Goal: Task Accomplishment & Management: Manage account settings

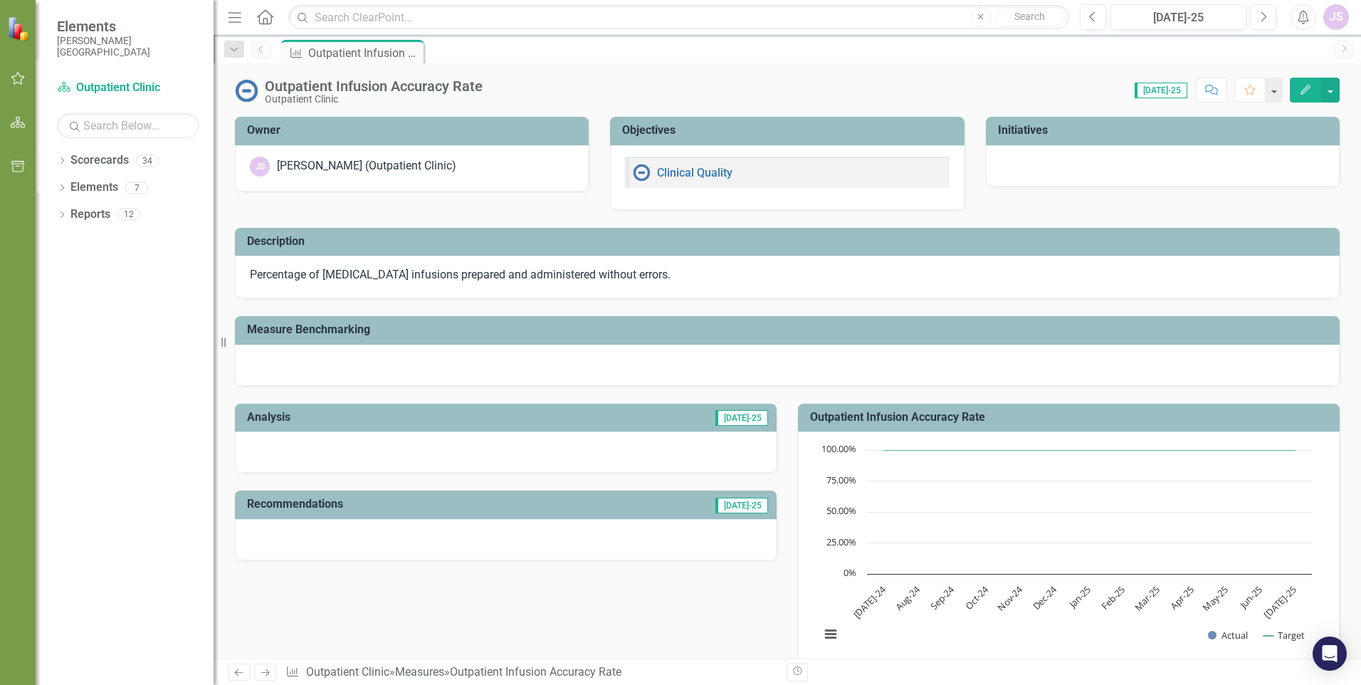
click at [643, 171] on img at bounding box center [641, 172] width 17 height 17
click at [668, 170] on link "Clinical Quality" at bounding box center [694, 173] width 75 height 14
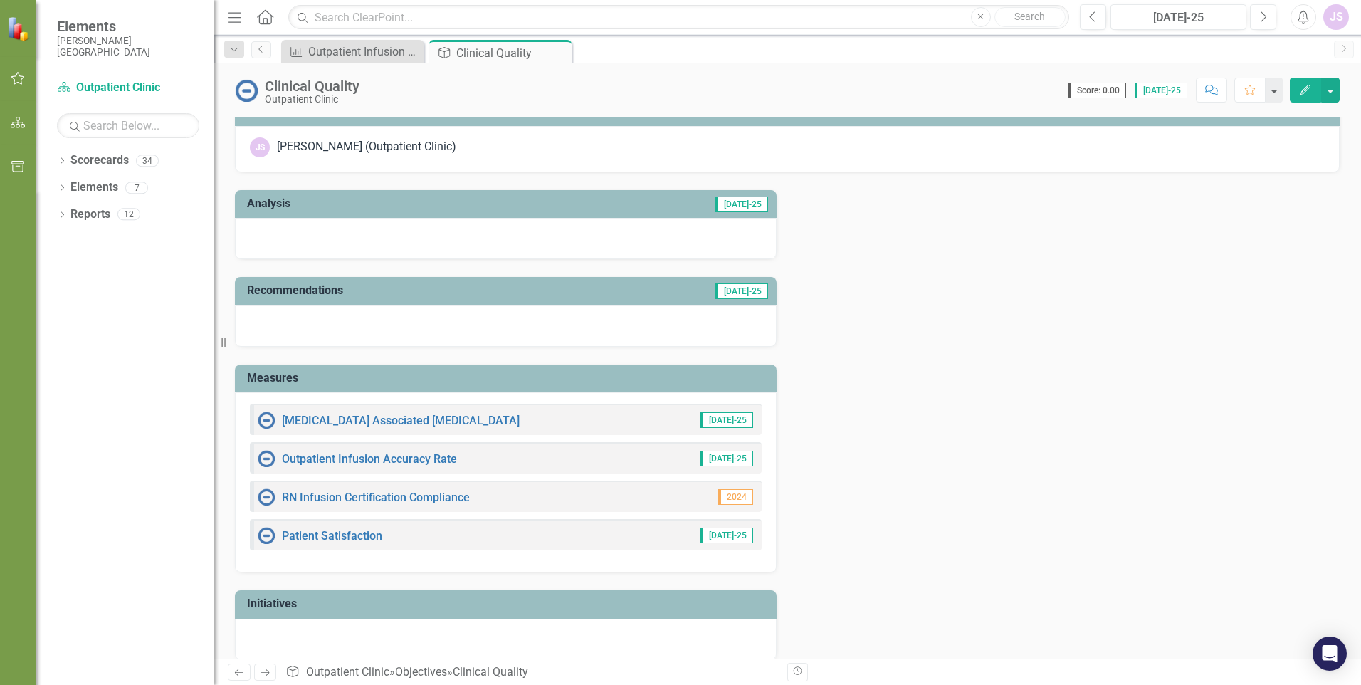
scroll to position [35, 0]
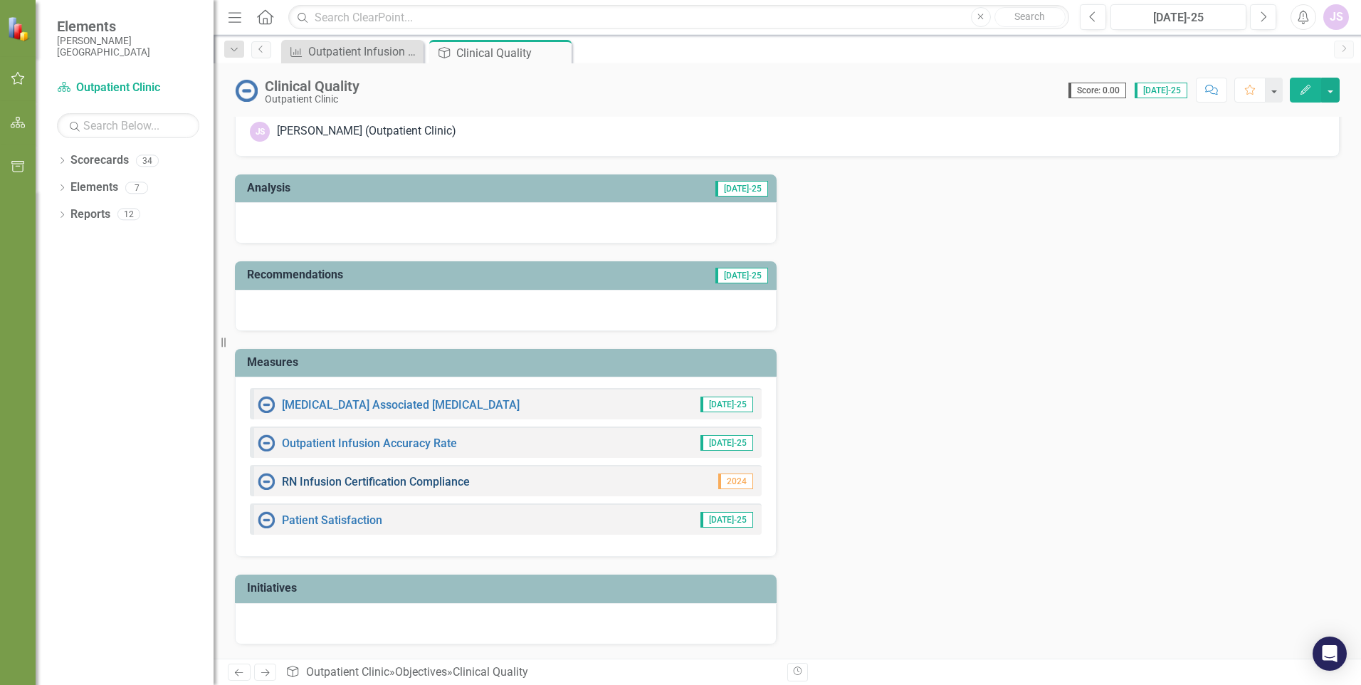
click at [409, 480] on link "RN Infusion Certification Compliance" at bounding box center [376, 482] width 188 height 14
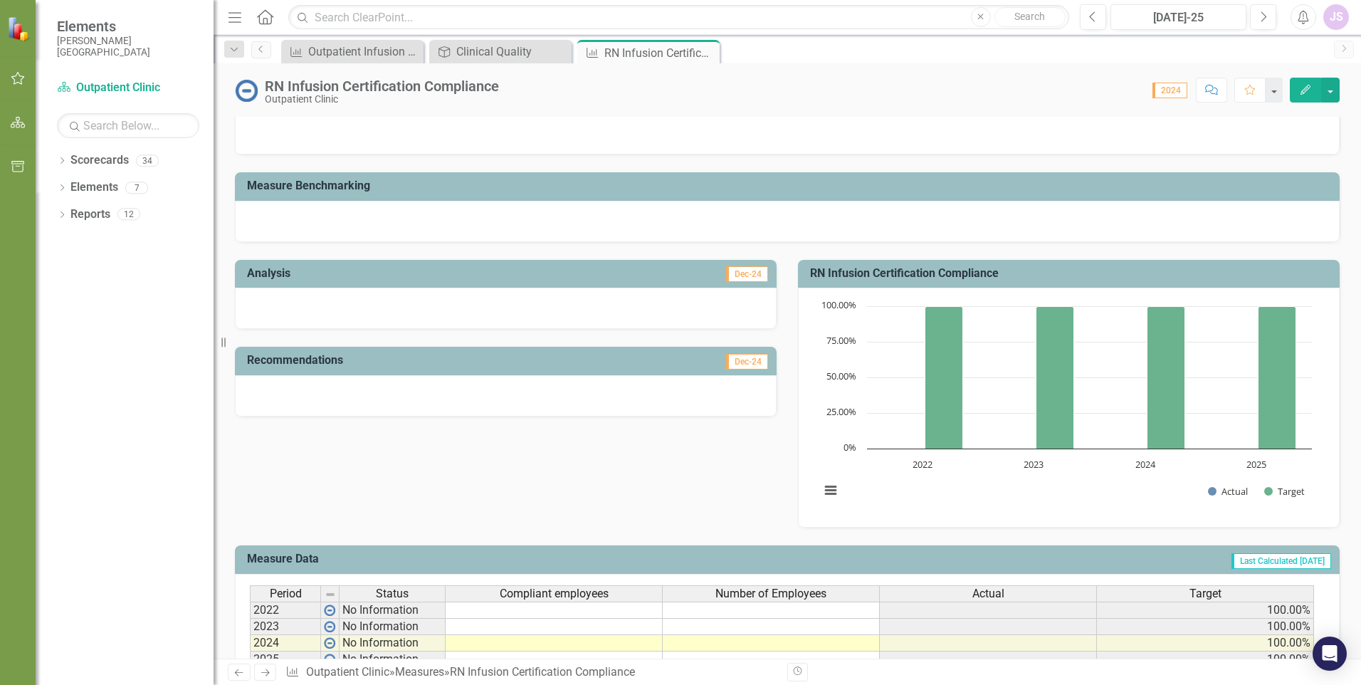
scroll to position [214, 0]
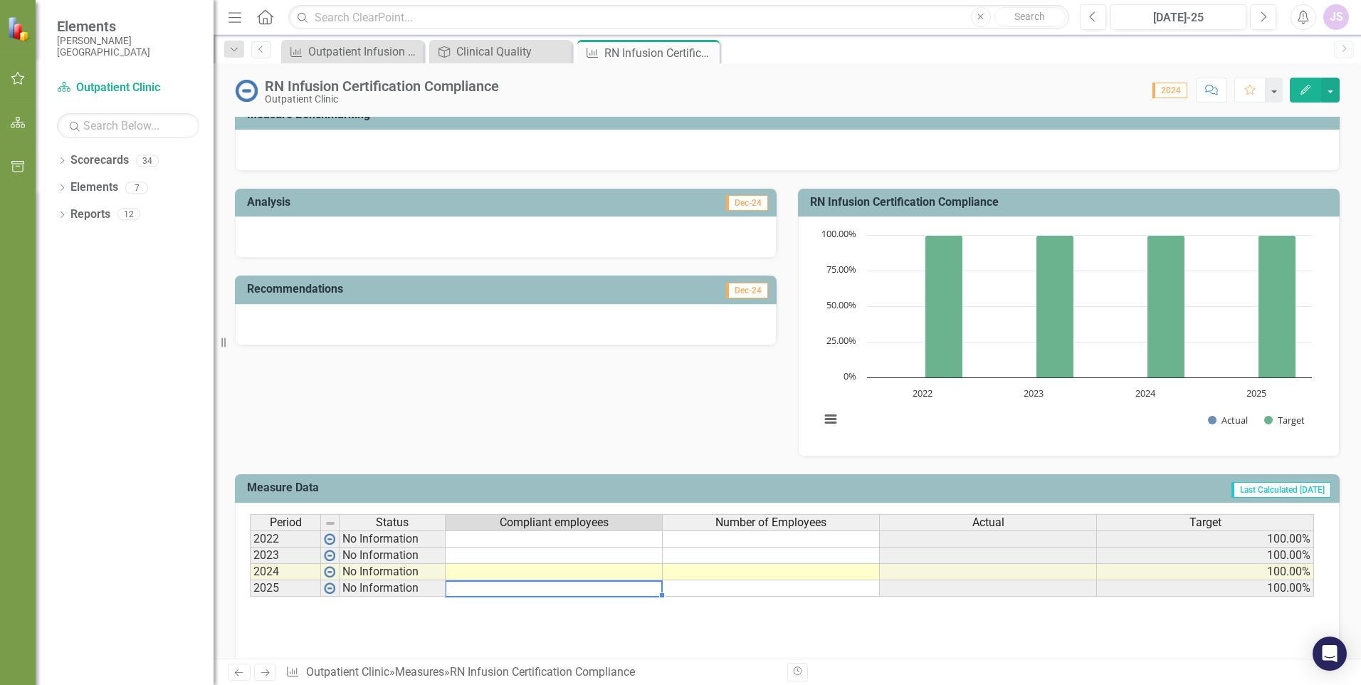
click at [468, 589] on td at bounding box center [554, 588] width 217 height 16
click at [468, 590] on td at bounding box center [554, 588] width 217 height 16
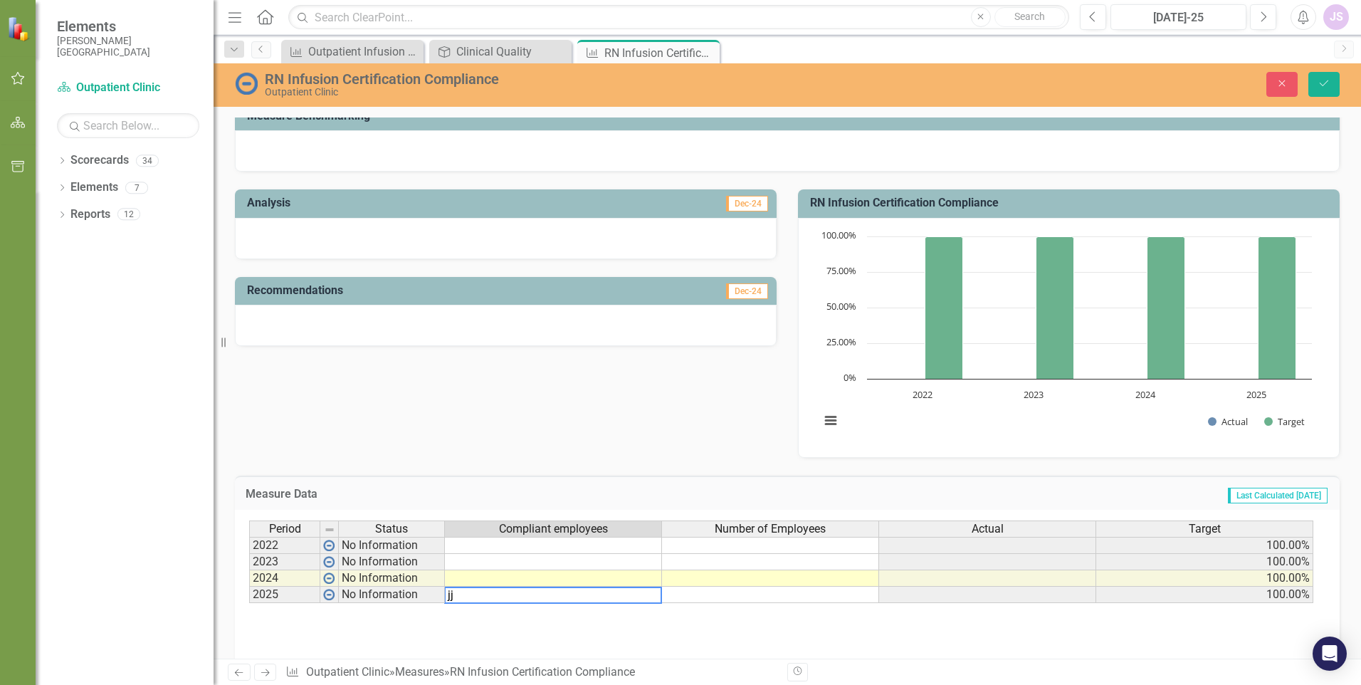
type textarea "j"
drag, startPoint x: 595, startPoint y: 602, endPoint x: 307, endPoint y: 572, distance: 289.1
click at [307, 572] on div "Period Status Compliant employees Number of Employees Actual Target 2022 No Inf…" at bounding box center [782, 561] width 1066 height 83
type textarea "4"
click at [616, 577] on td at bounding box center [553, 578] width 217 height 16
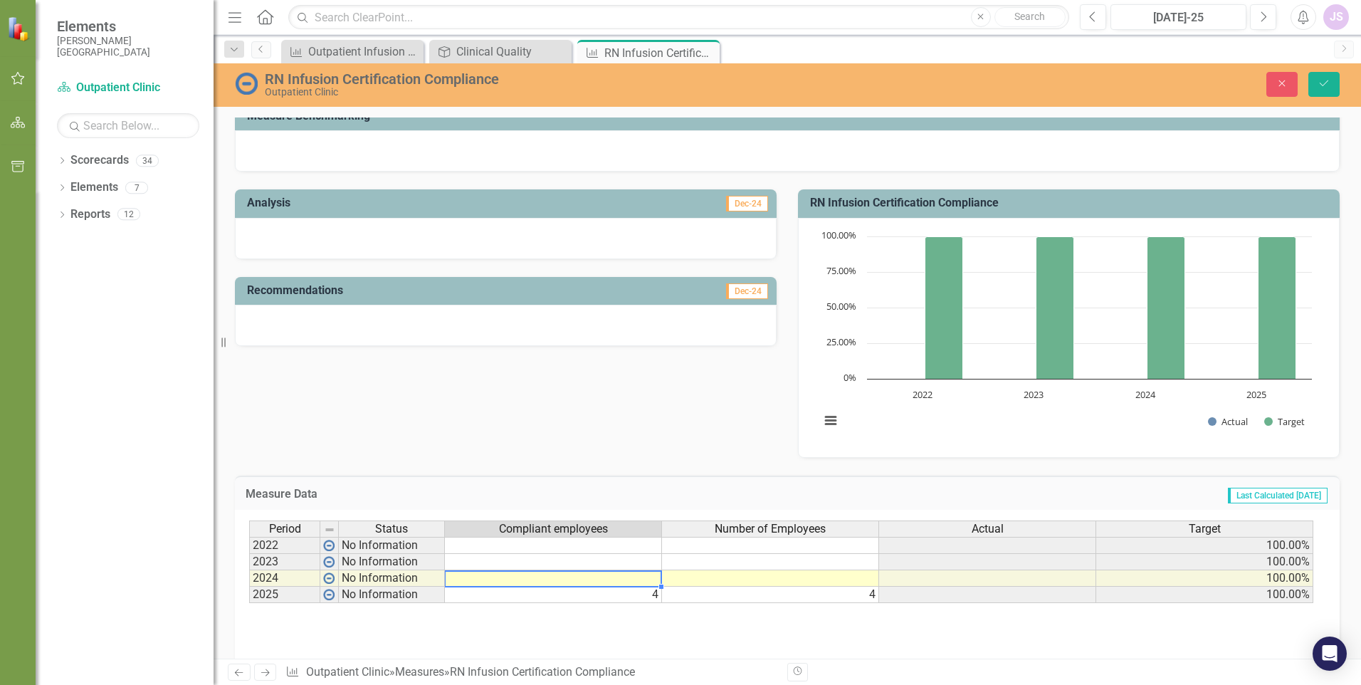
type textarea "4"
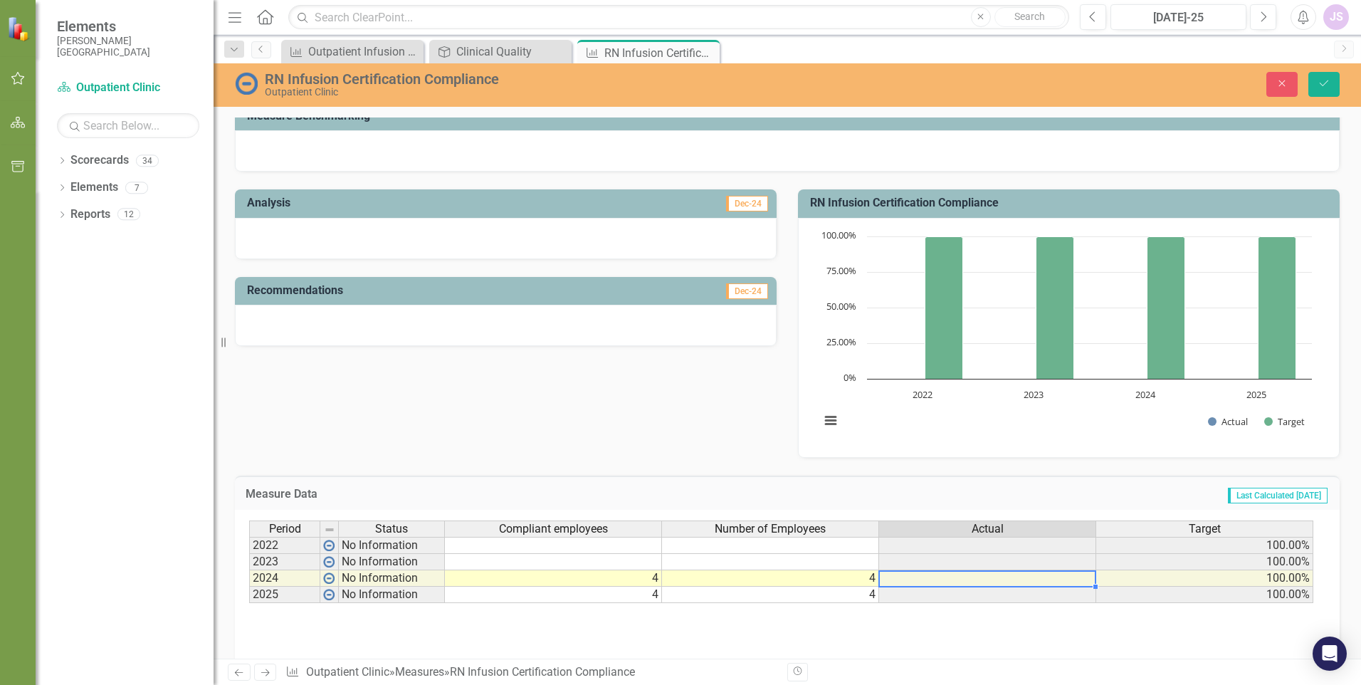
type textarea "4"
click at [623, 320] on div at bounding box center [506, 325] width 542 height 41
click at [1322, 86] on icon "submit" at bounding box center [1324, 83] width 9 height 6
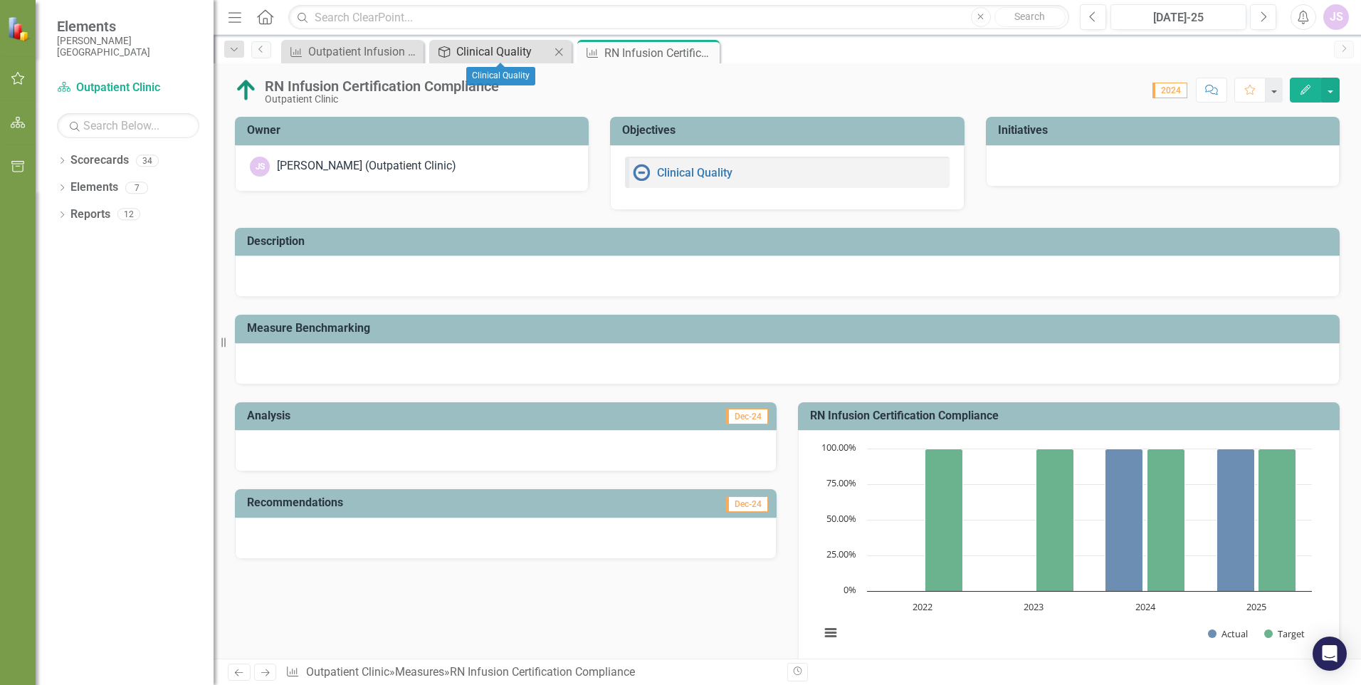
click at [469, 46] on div "Clinical Quality" at bounding box center [503, 52] width 94 height 18
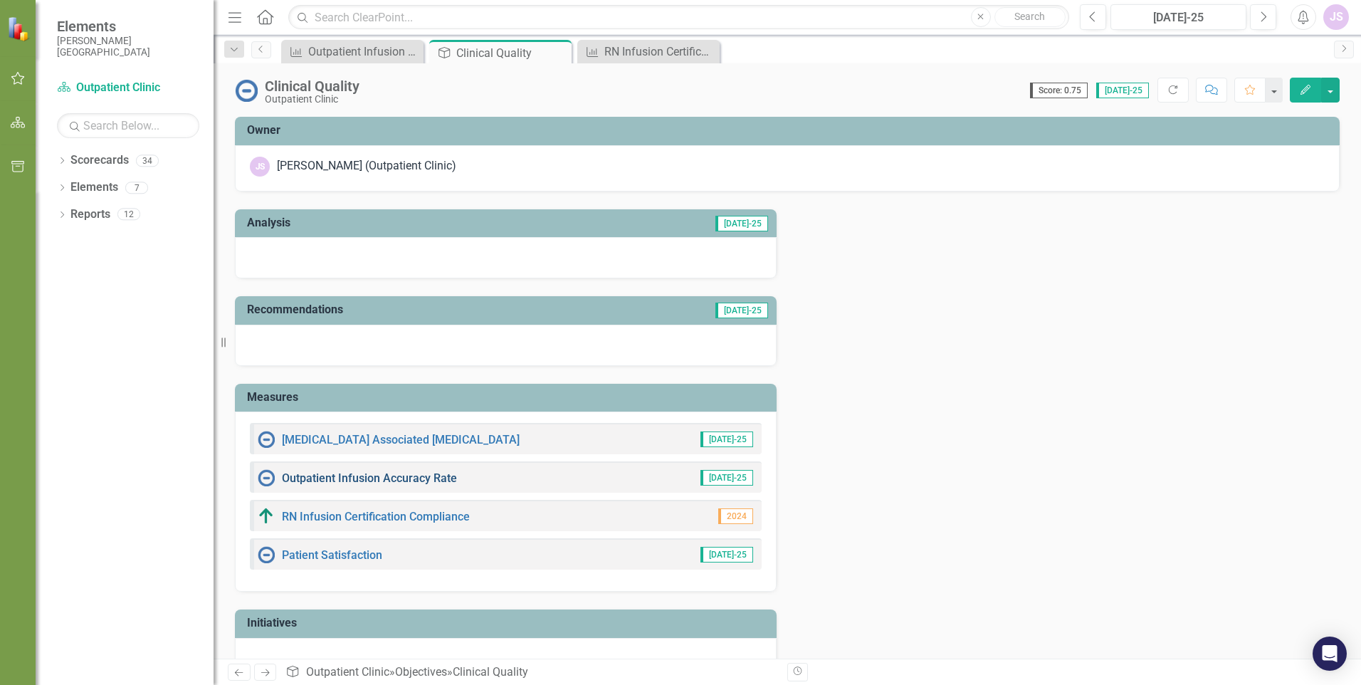
click at [307, 475] on link "Outpatient Infusion Accuracy Rate" at bounding box center [369, 478] width 175 height 14
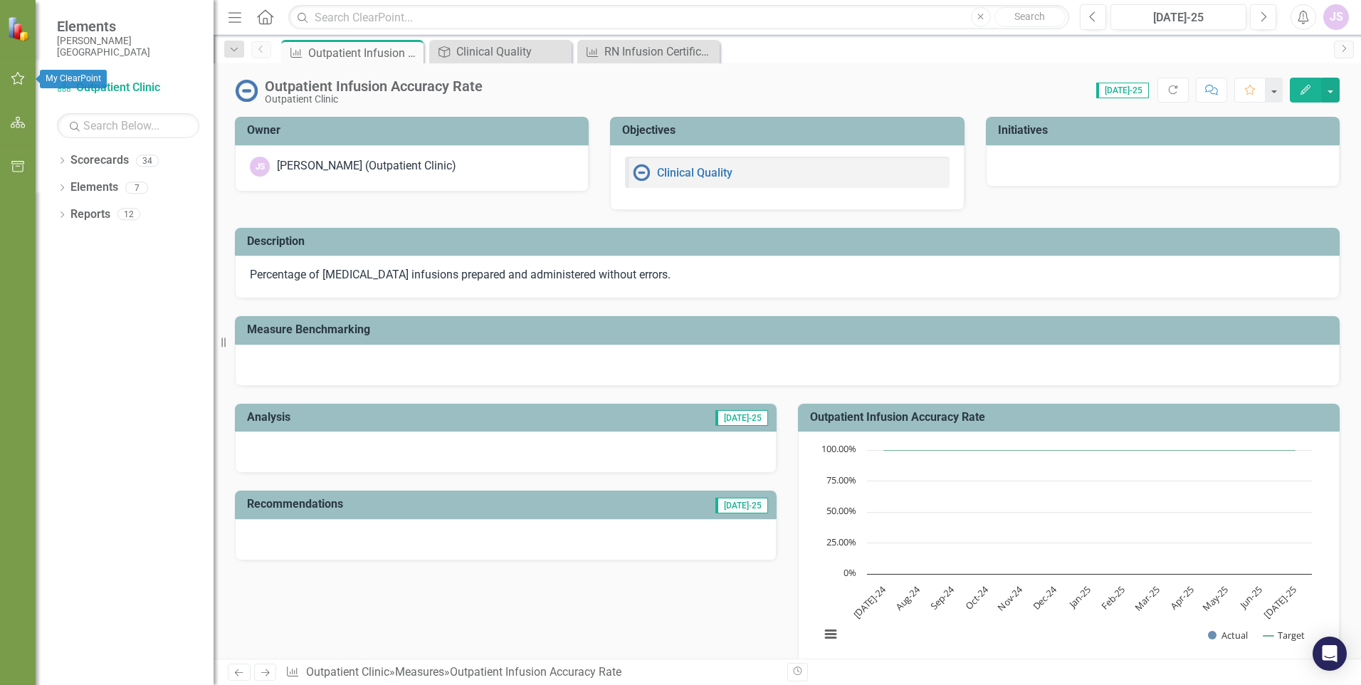
click at [13, 81] on icon "button" at bounding box center [18, 78] width 15 height 11
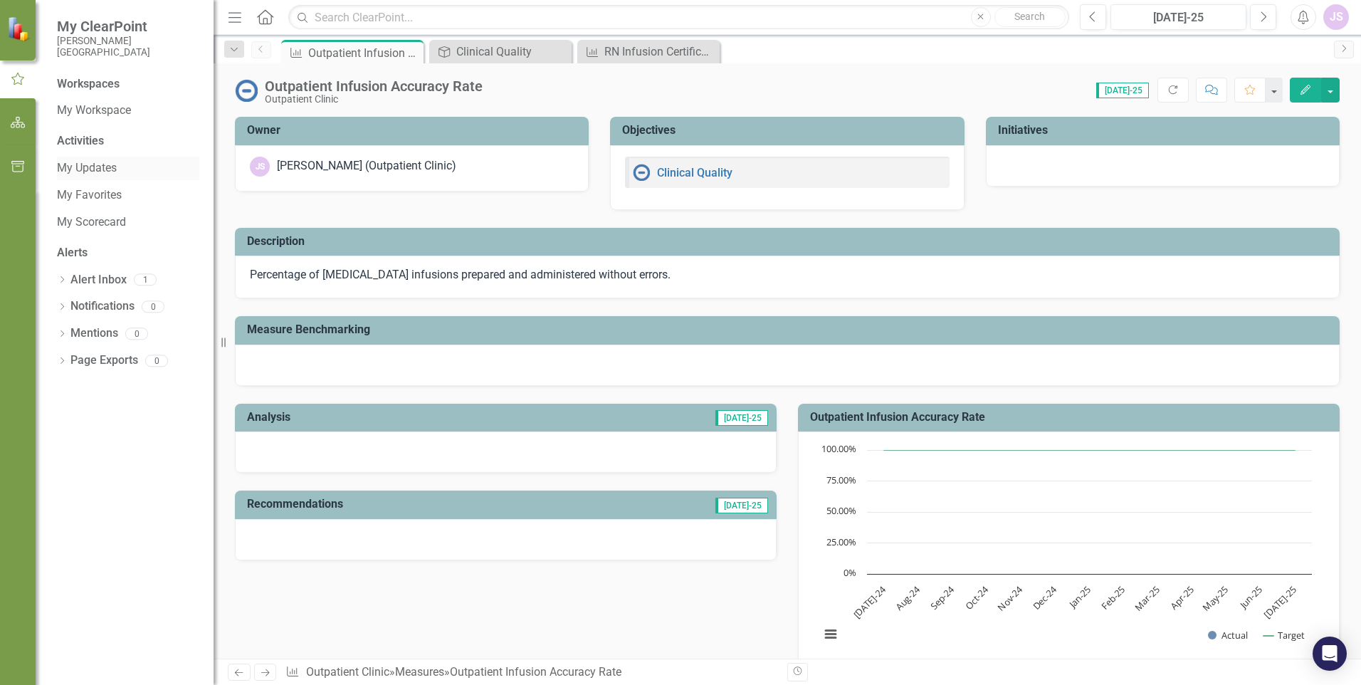
click at [84, 172] on link "My Updates" at bounding box center [128, 168] width 142 height 16
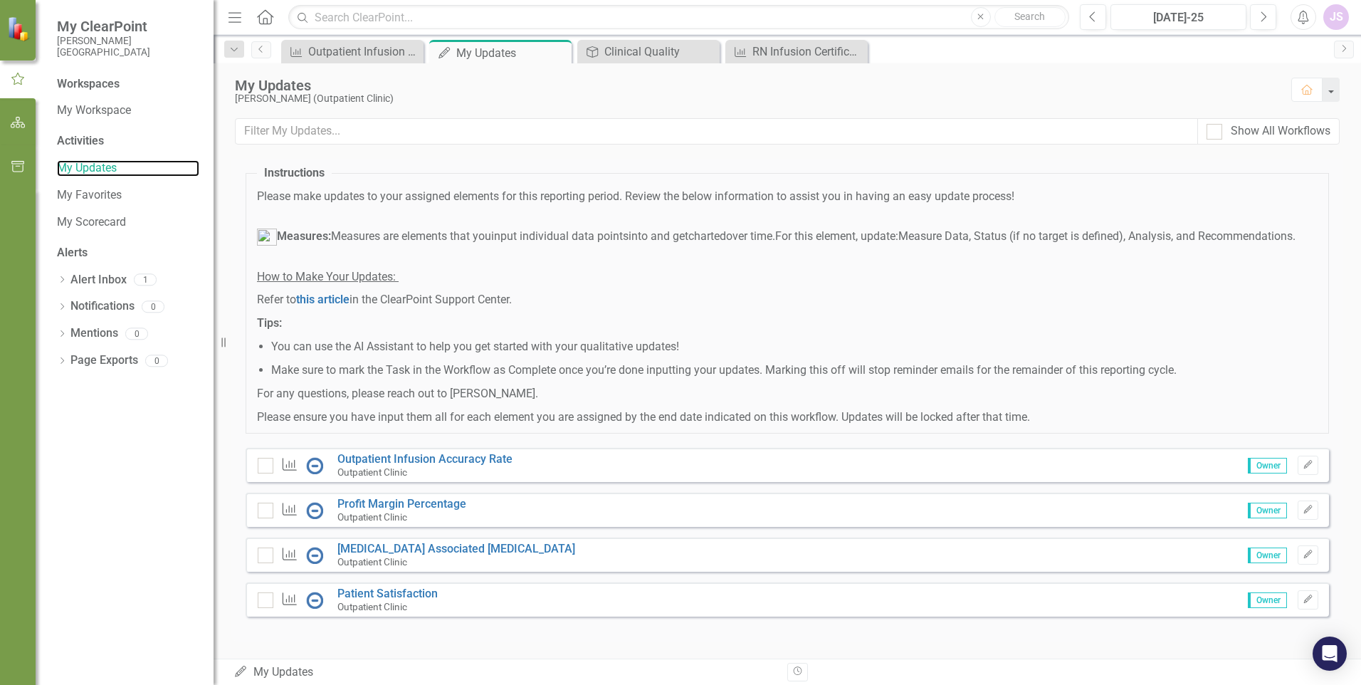
scroll to position [52, 0]
click at [416, 458] on link "Outpatient Infusion Accuracy Rate" at bounding box center [424, 459] width 175 height 14
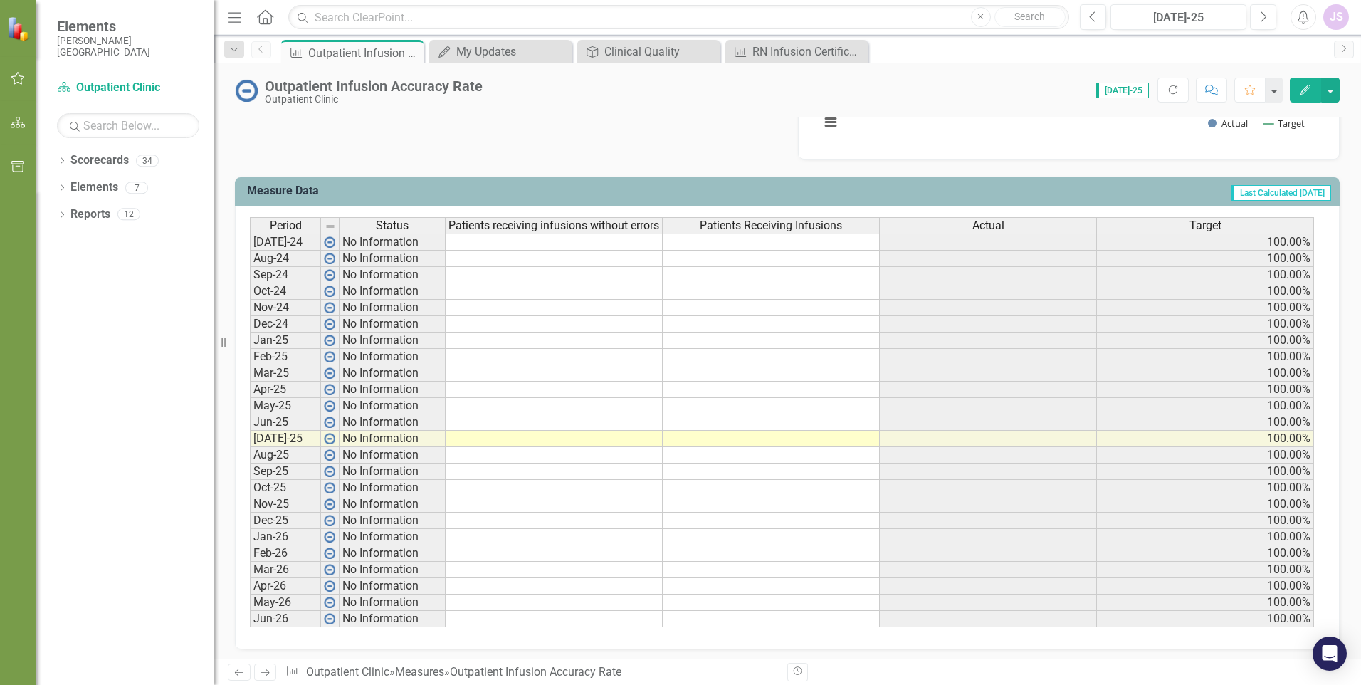
scroll to position [517, 0]
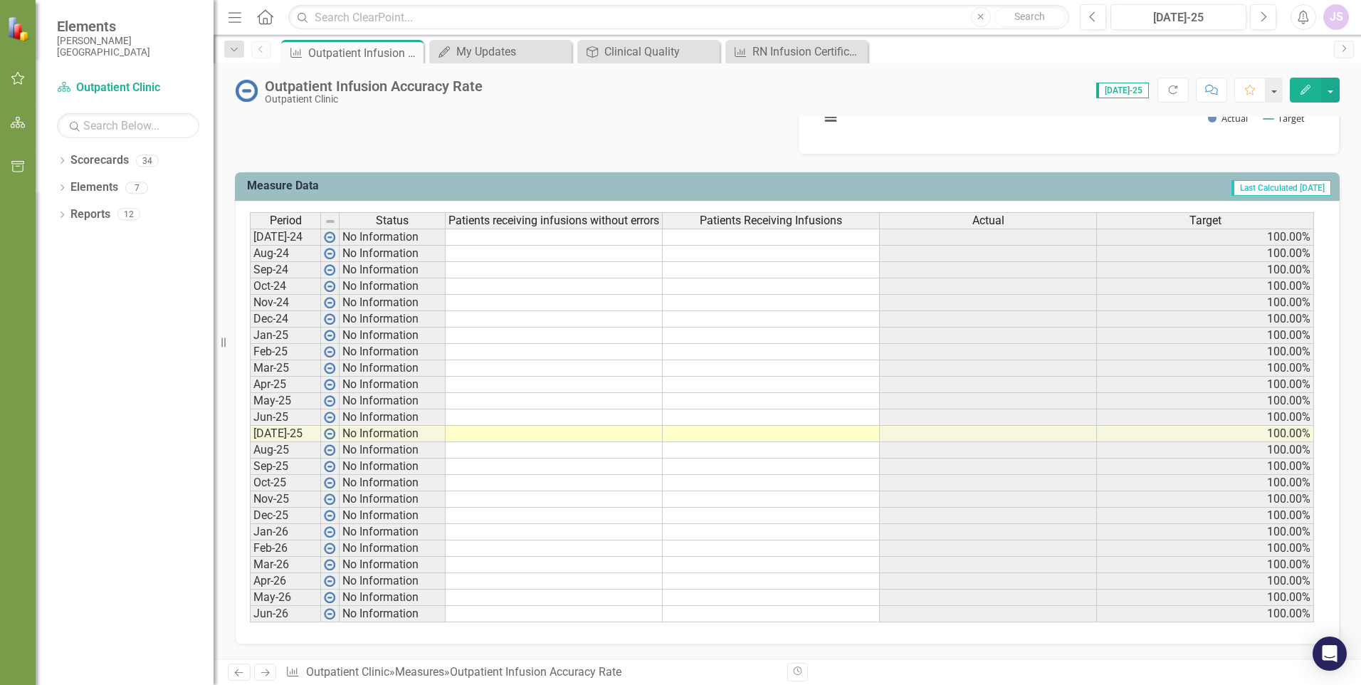
click at [623, 436] on td at bounding box center [554, 434] width 217 height 16
